Goal: Information Seeking & Learning: Understand process/instructions

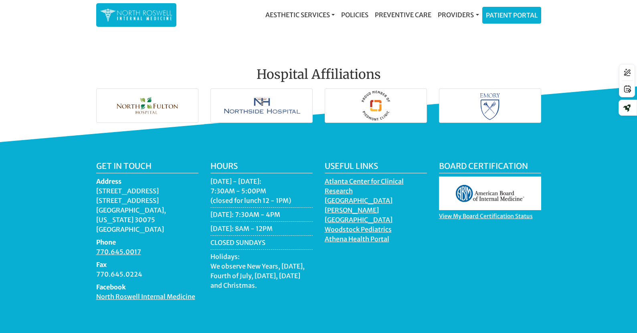
scroll to position [1188, 0]
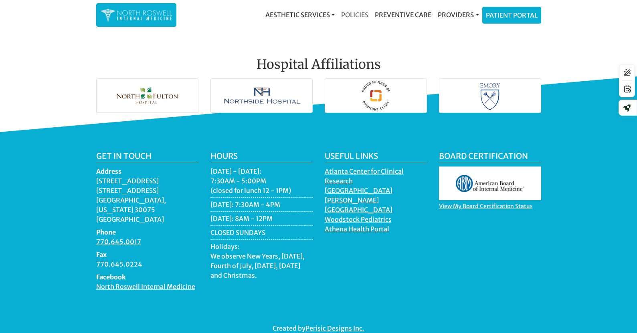
click at [351, 11] on link "Policies" at bounding box center [355, 15] width 34 height 16
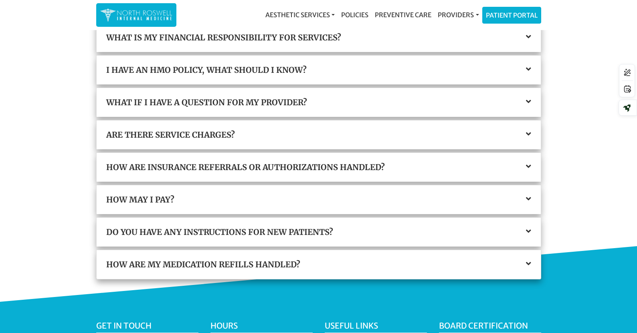
scroll to position [174, 0]
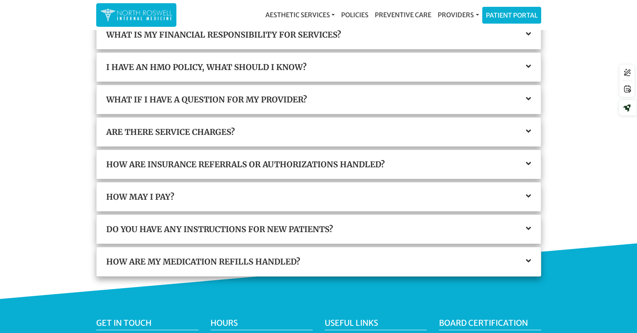
click at [273, 159] on div "How are insurance referrals or authorizations handled?" at bounding box center [319, 164] width 444 height 29
click at [294, 166] on h3 "How are insurance referrals or authorizations handled?" at bounding box center [318, 165] width 425 height 10
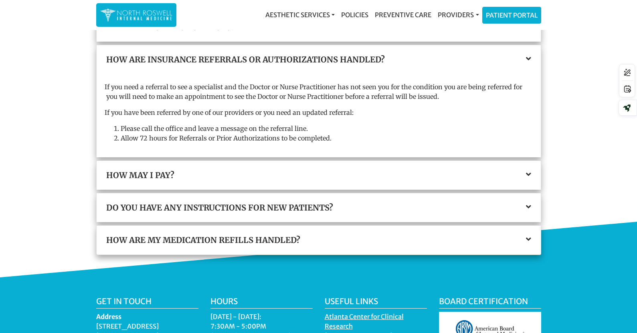
scroll to position [0, 0]
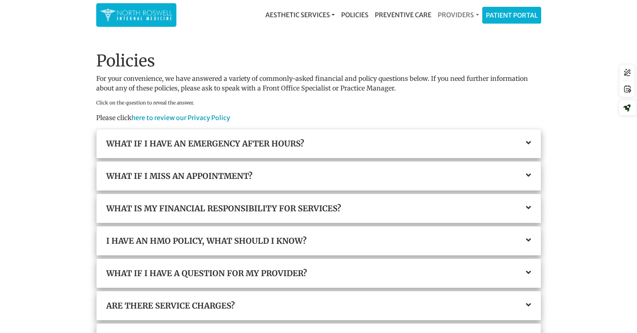
click at [453, 12] on link "Providers" at bounding box center [458, 15] width 47 height 16
